Goal: Information Seeking & Learning: Learn about a topic

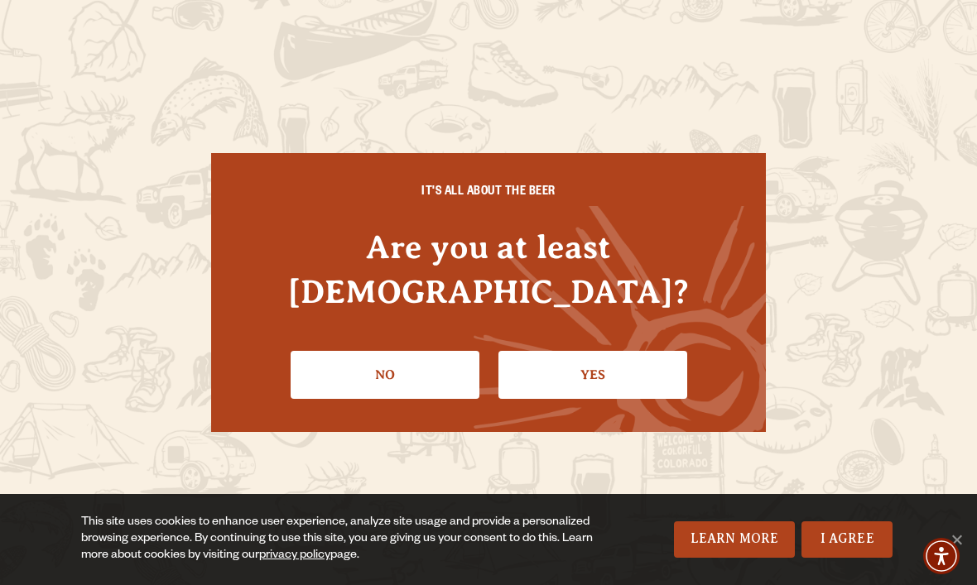
click at [580, 351] on link "Yes" at bounding box center [592, 375] width 189 height 48
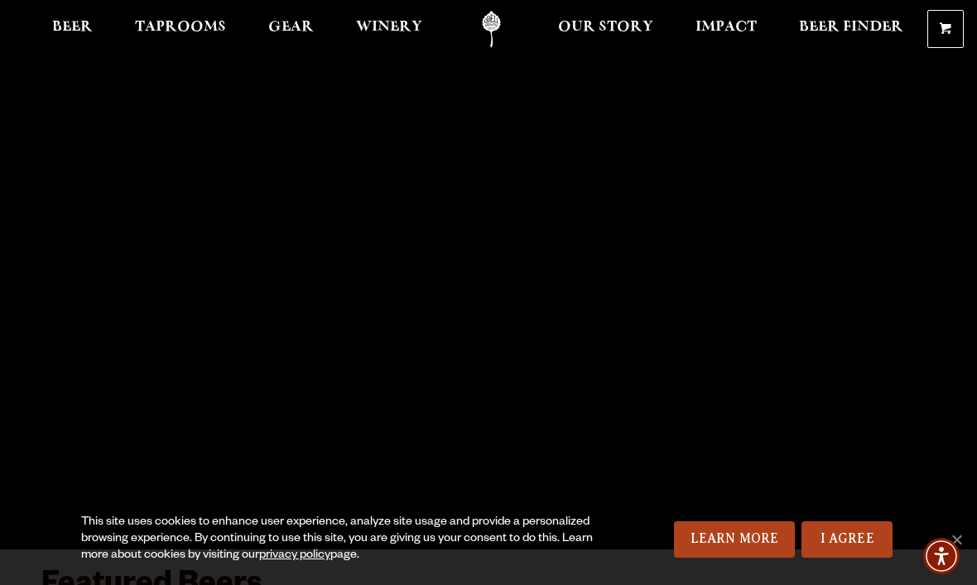
click at [72, 25] on span "Beer" at bounding box center [72, 27] width 41 height 13
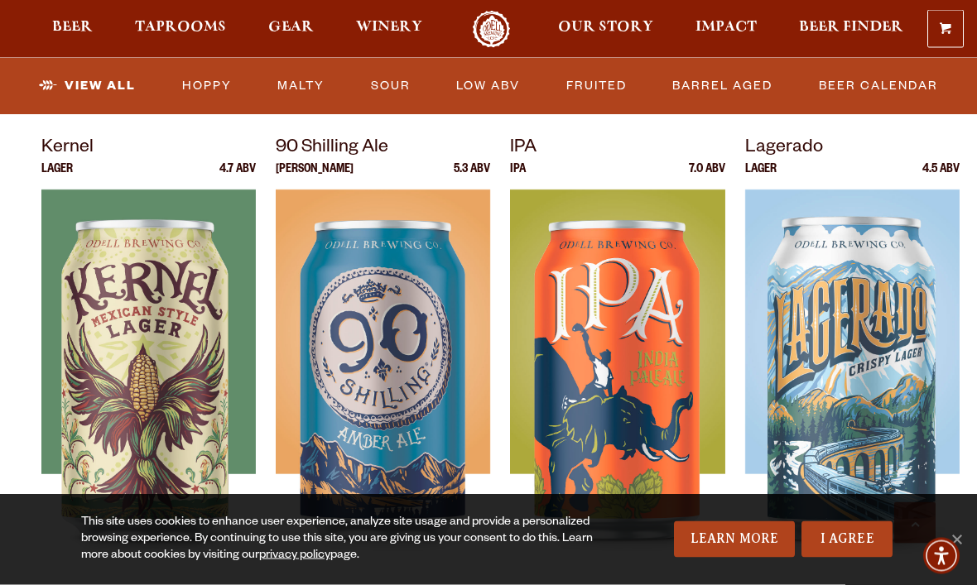
scroll to position [698, 0]
click at [866, 558] on link "I Agree" at bounding box center [846, 540] width 91 height 36
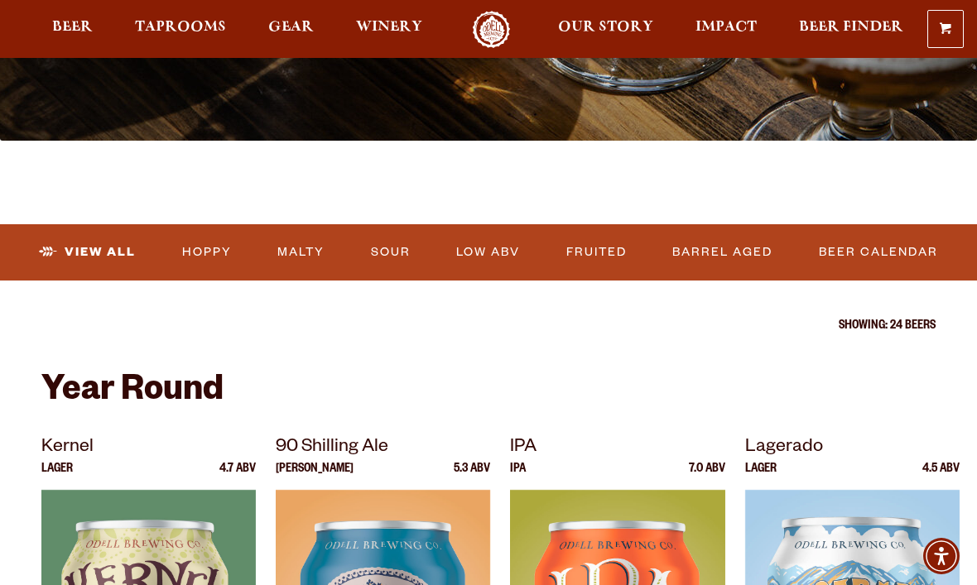
scroll to position [435, 0]
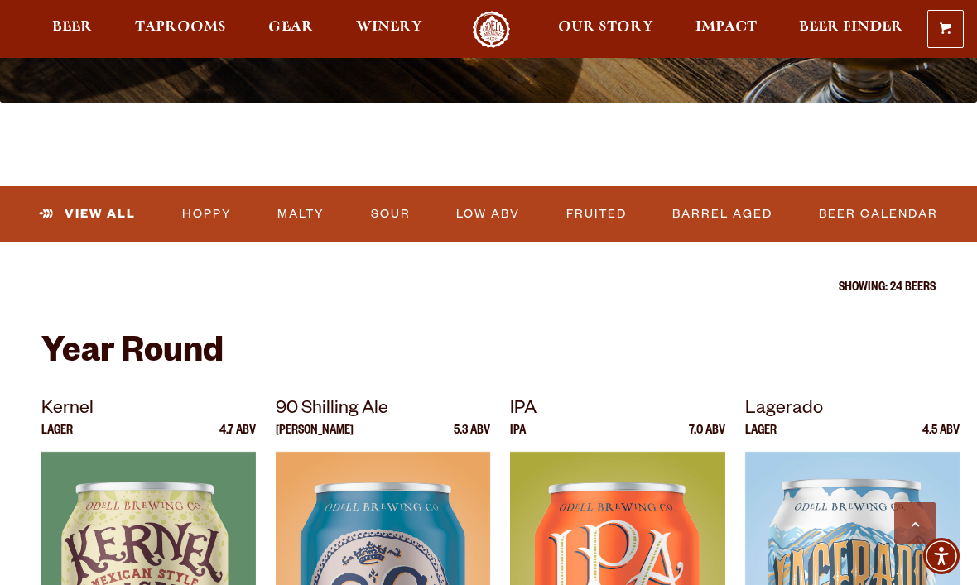
click at [387, 215] on link "Sour" at bounding box center [390, 214] width 53 height 38
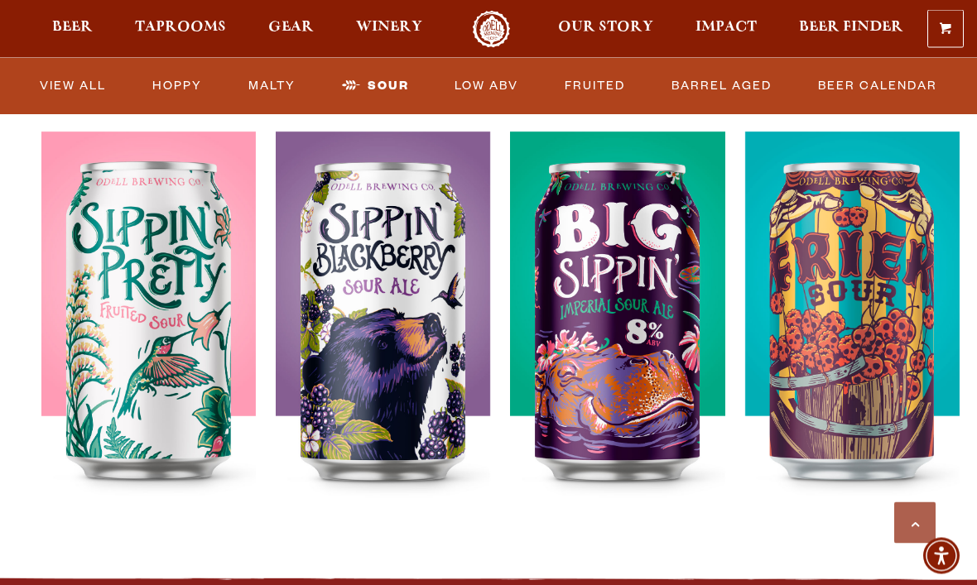
scroll to position [621, 0]
click at [888, 327] on img at bounding box center [852, 339] width 214 height 414
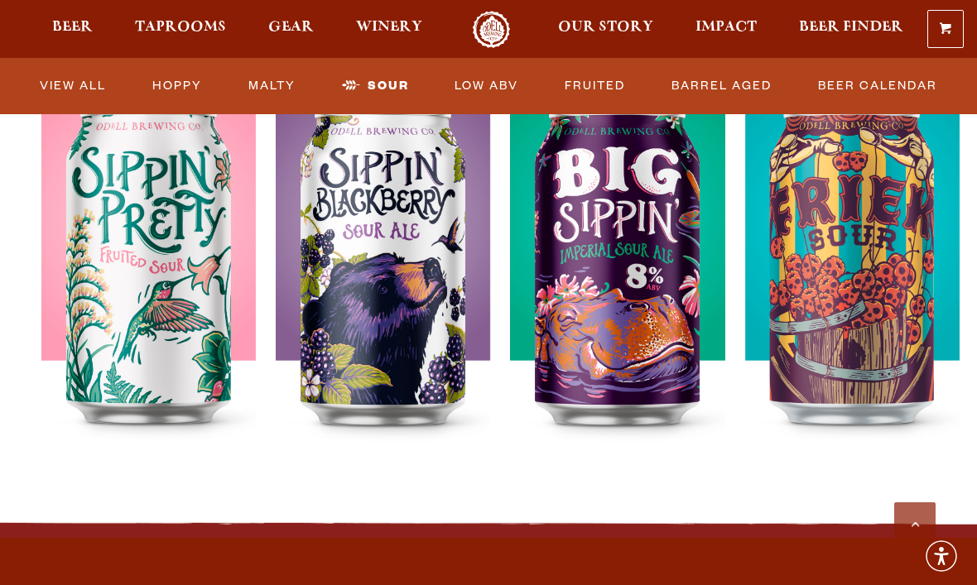
click at [71, 78] on link "View All" at bounding box center [72, 86] width 79 height 38
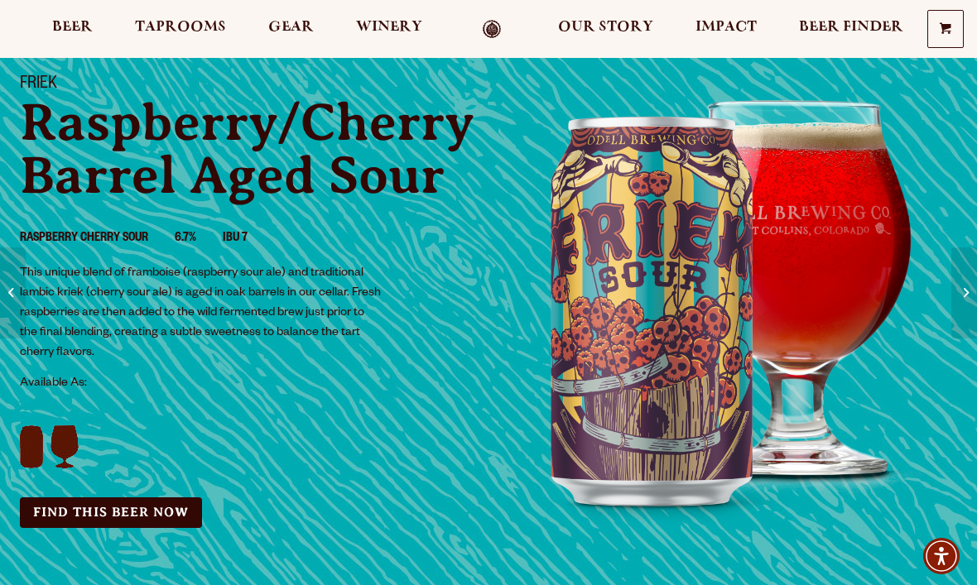
scroll to position [108, 0]
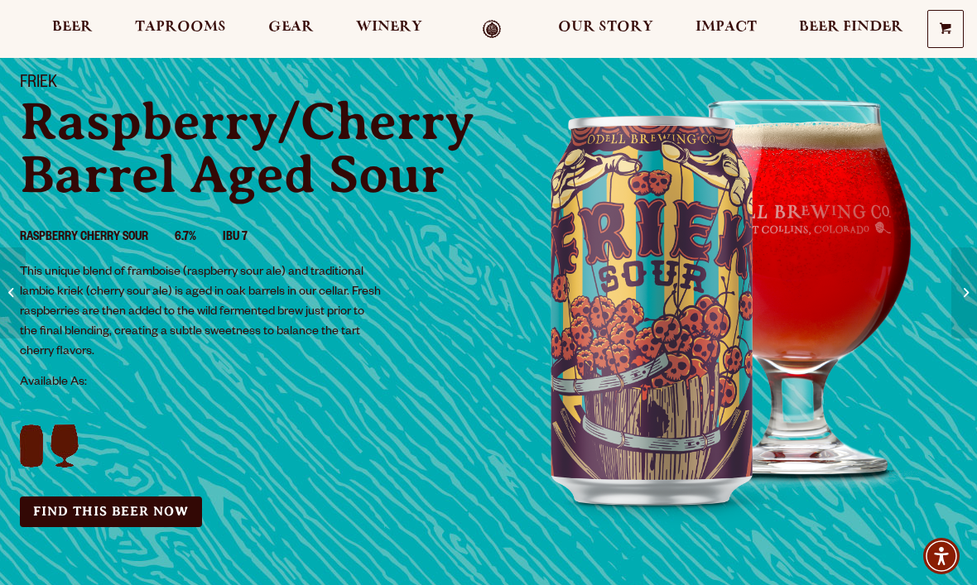
click at [258, 219] on ul "Raspberry Cherry Sour 6.7% IBU 7" at bounding box center [247, 238] width 454 height 48
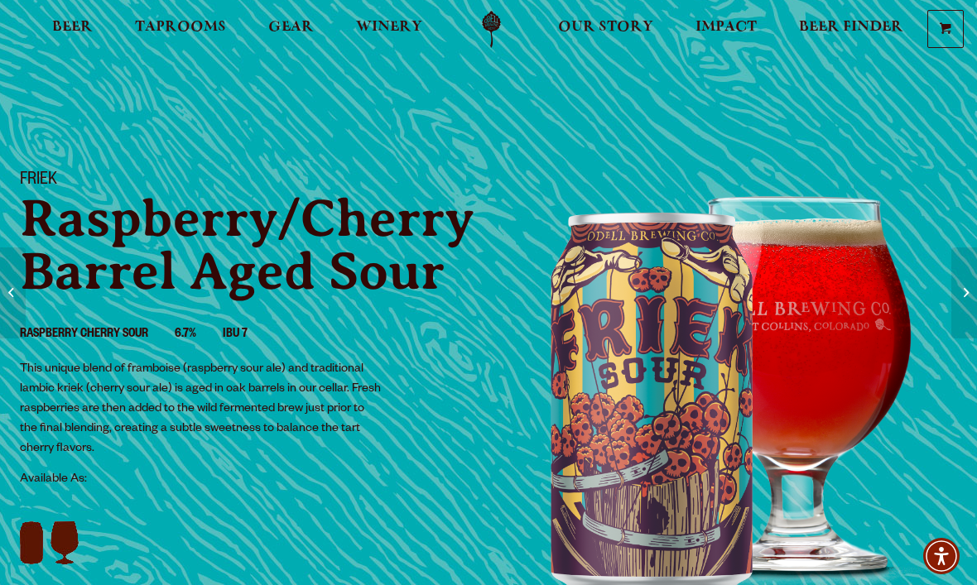
scroll to position [0, 0]
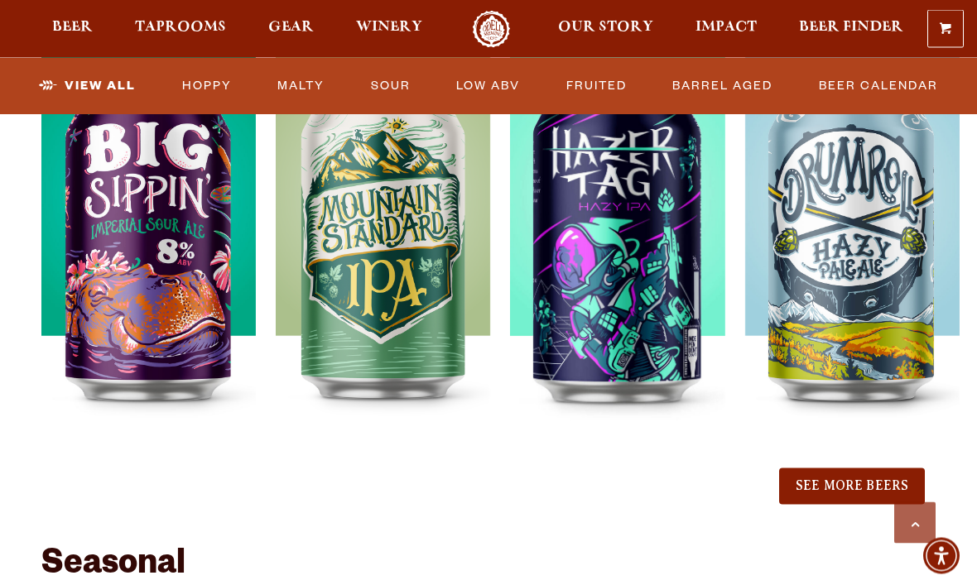
scroll to position [1817, 0]
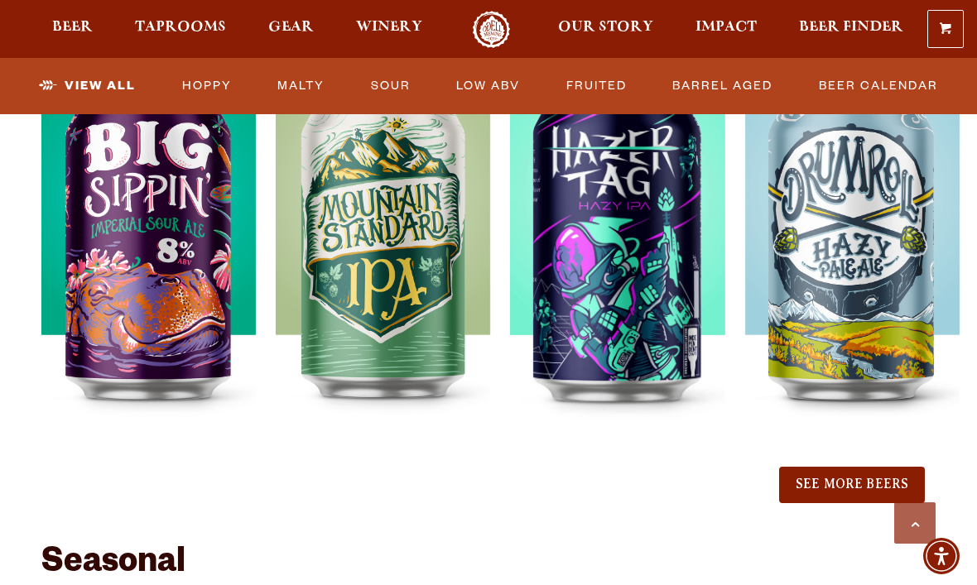
click at [874, 483] on button "See More Beers" at bounding box center [852, 485] width 146 height 36
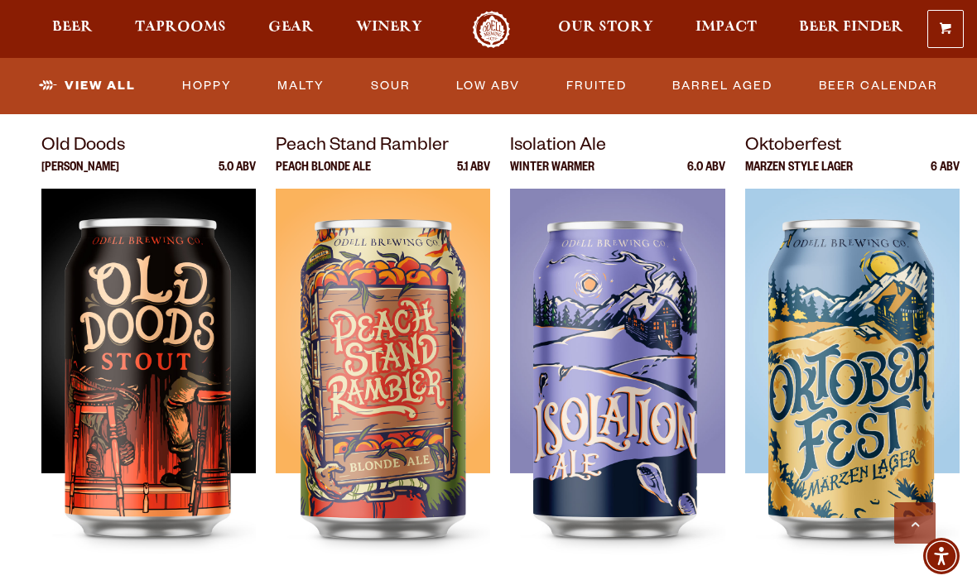
scroll to position [2736, 0]
